Goal: Navigation & Orientation: Find specific page/section

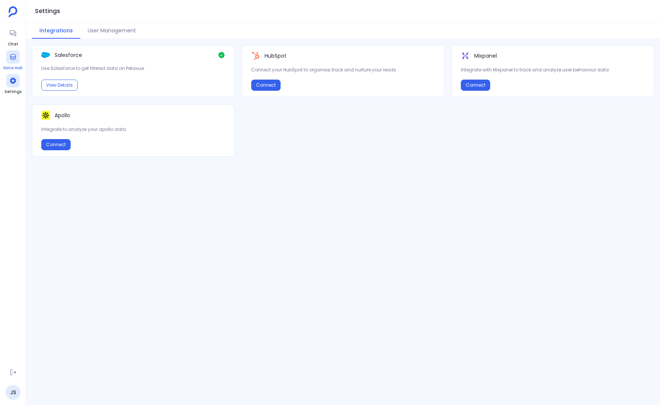
click at [18, 56] on div at bounding box center [12, 56] width 13 height 13
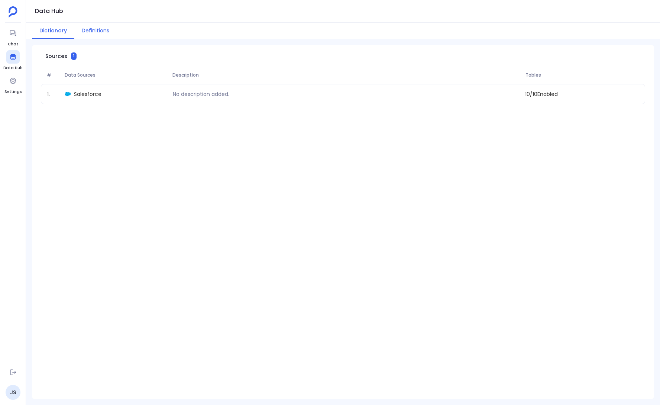
click at [90, 32] on button "Definitions" at bounding box center [95, 31] width 42 height 16
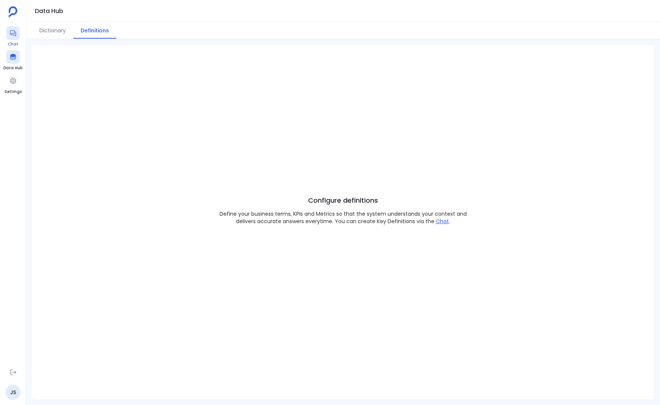
click at [13, 35] on icon at bounding box center [13, 33] width 6 height 6
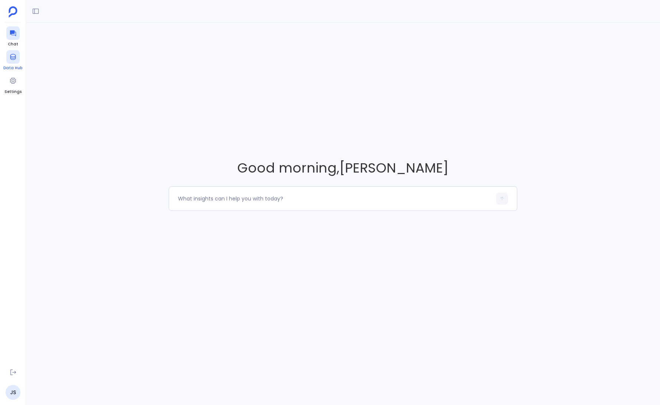
click at [14, 57] on icon at bounding box center [12, 56] width 7 height 7
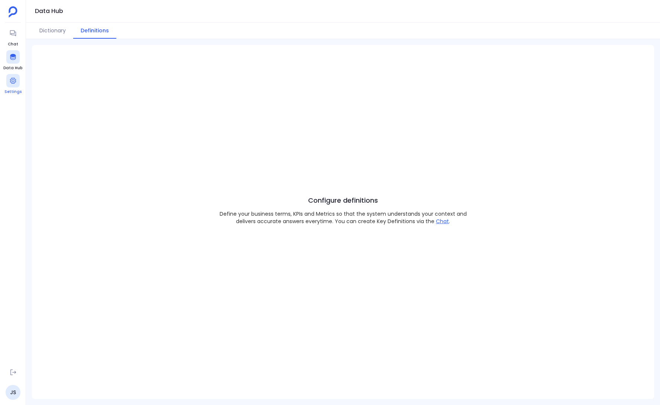
click at [16, 84] on div at bounding box center [12, 80] width 13 height 13
